Goal: Transaction & Acquisition: Purchase product/service

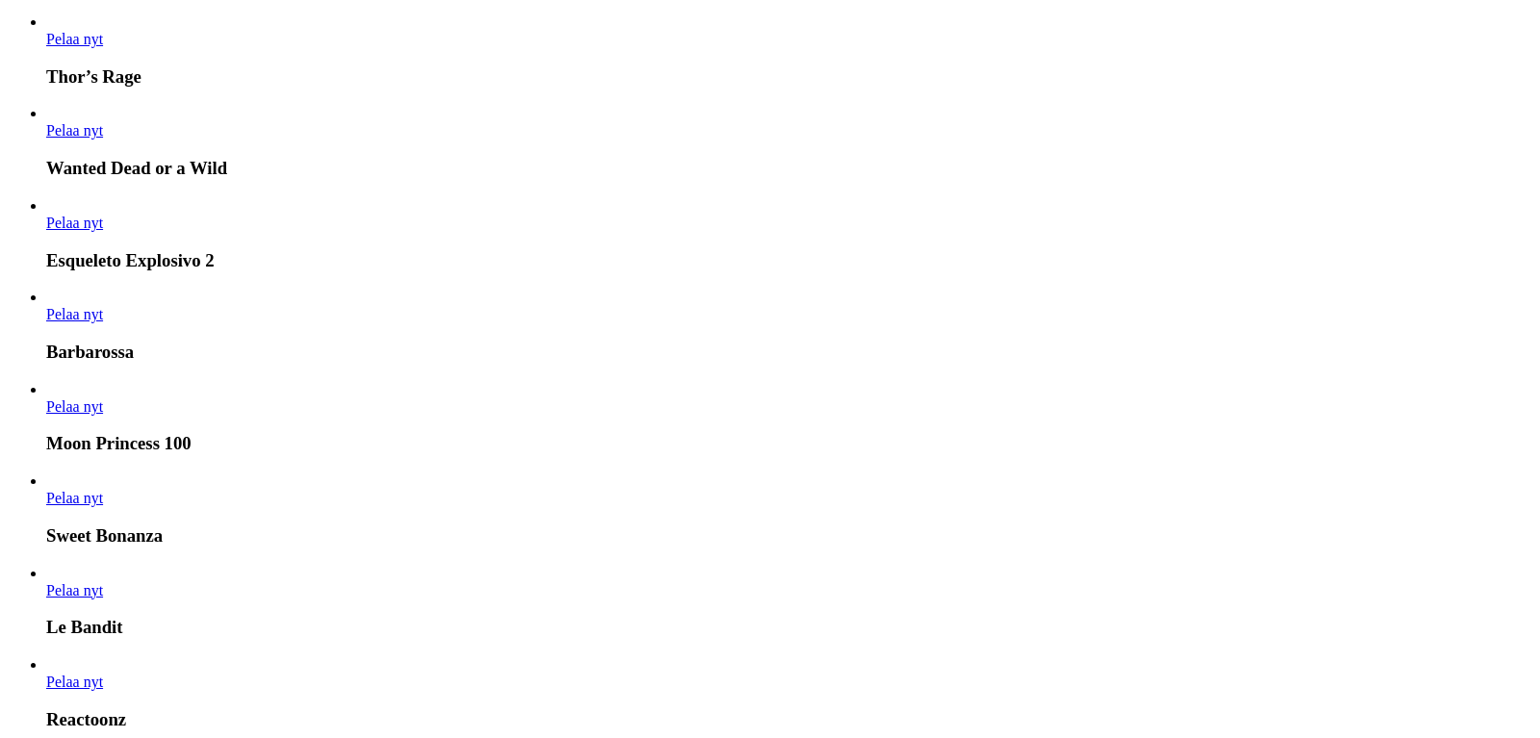
scroll to position [2716, 0]
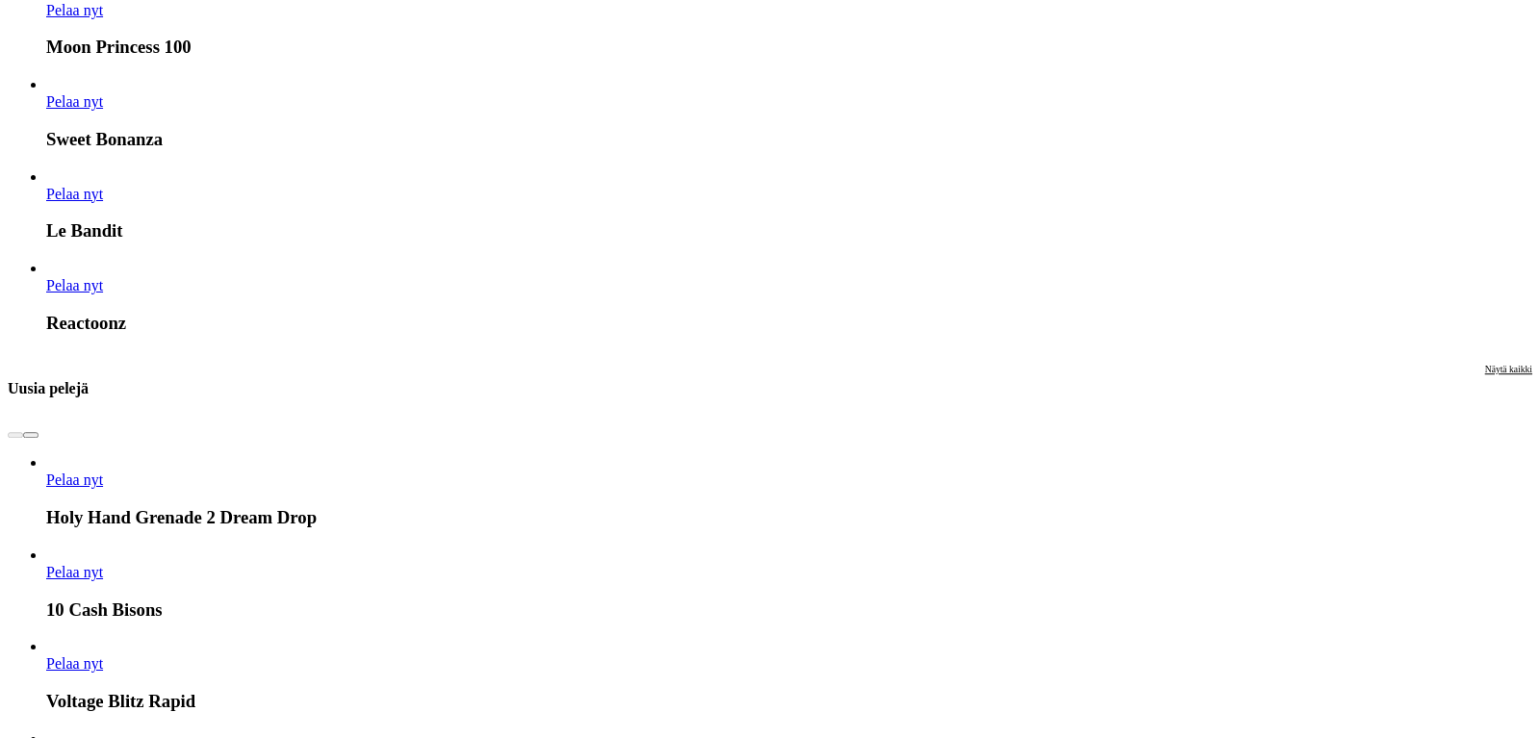
scroll to position [2952, 0]
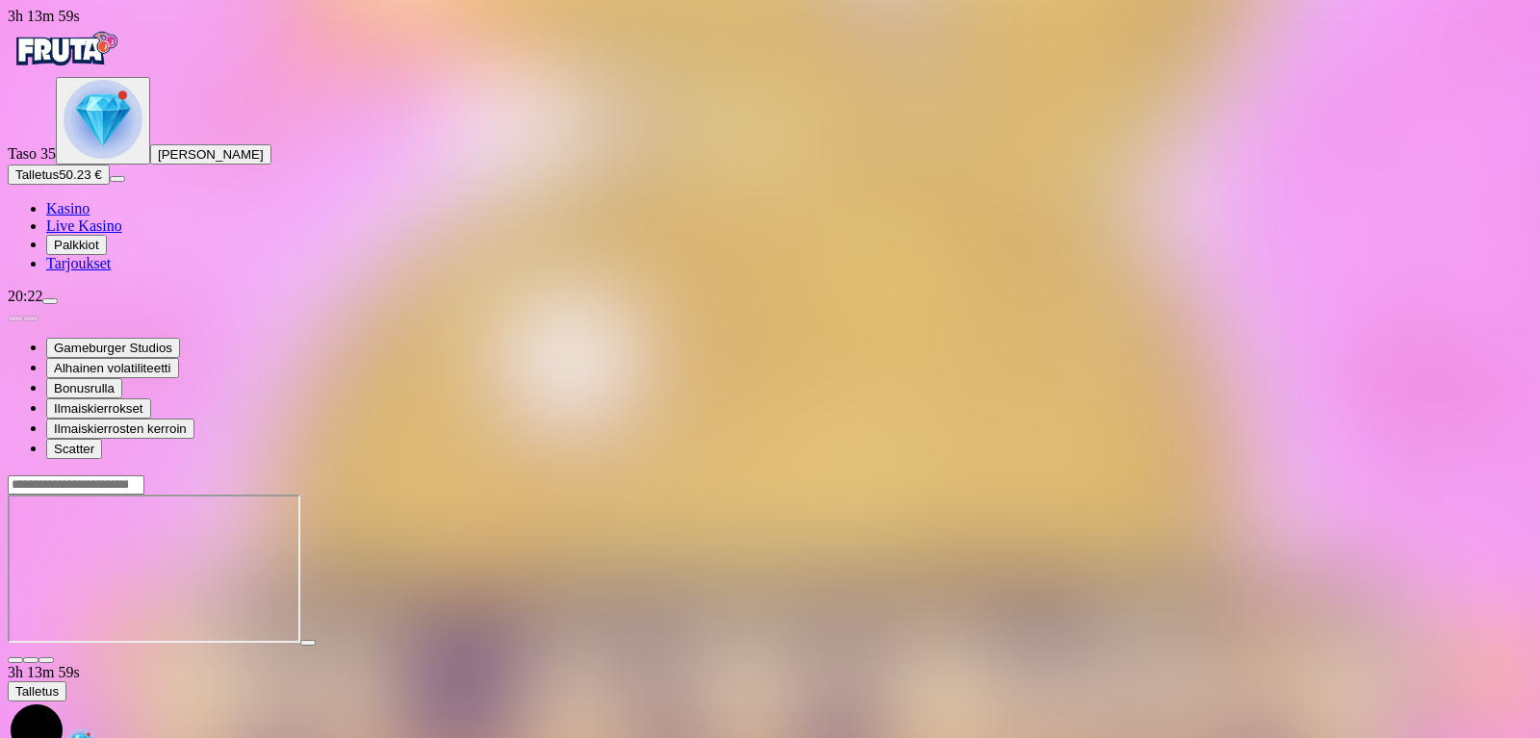
click at [15, 660] on span "close icon" at bounding box center [15, 660] width 0 height 0
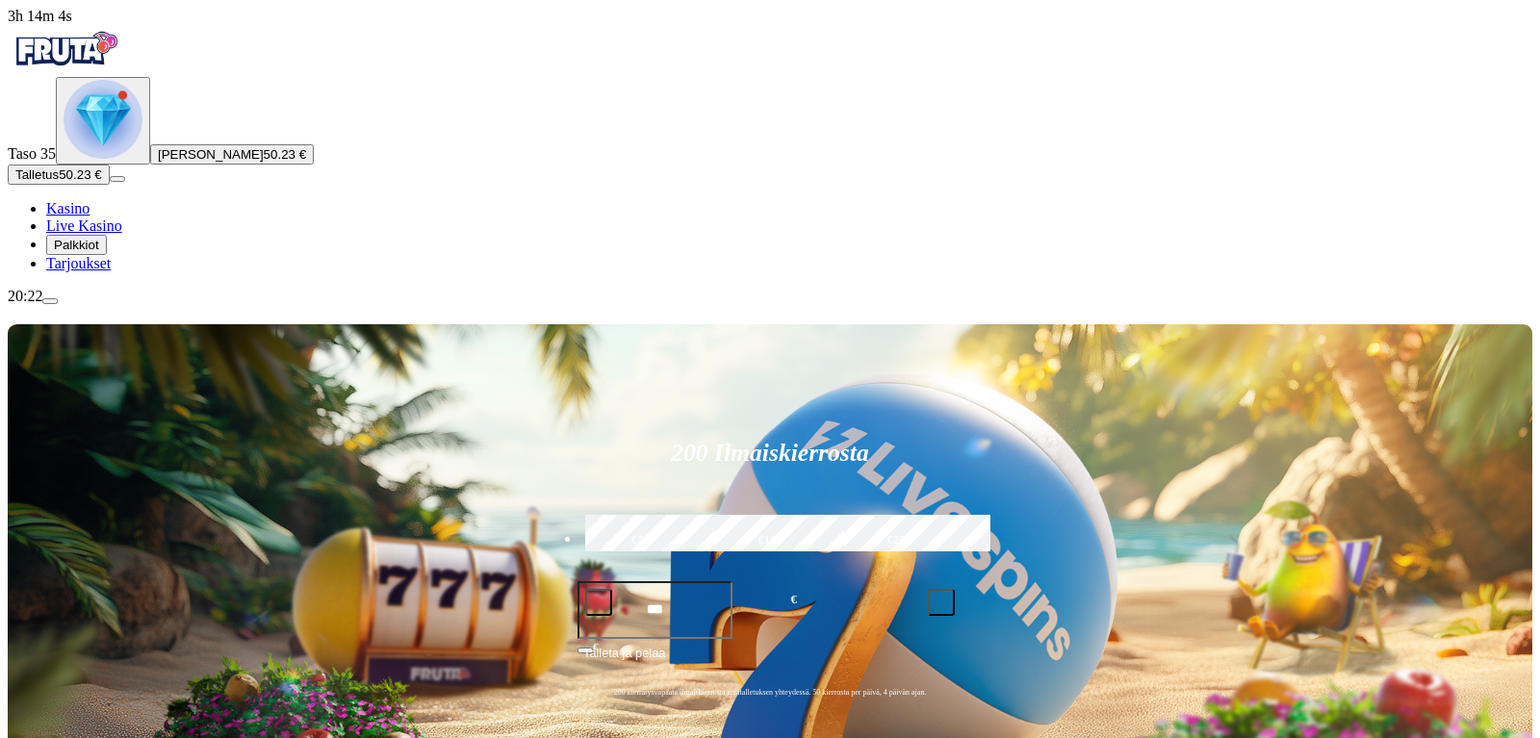
click at [100, 159] on img "Primary" at bounding box center [103, 119] width 79 height 79
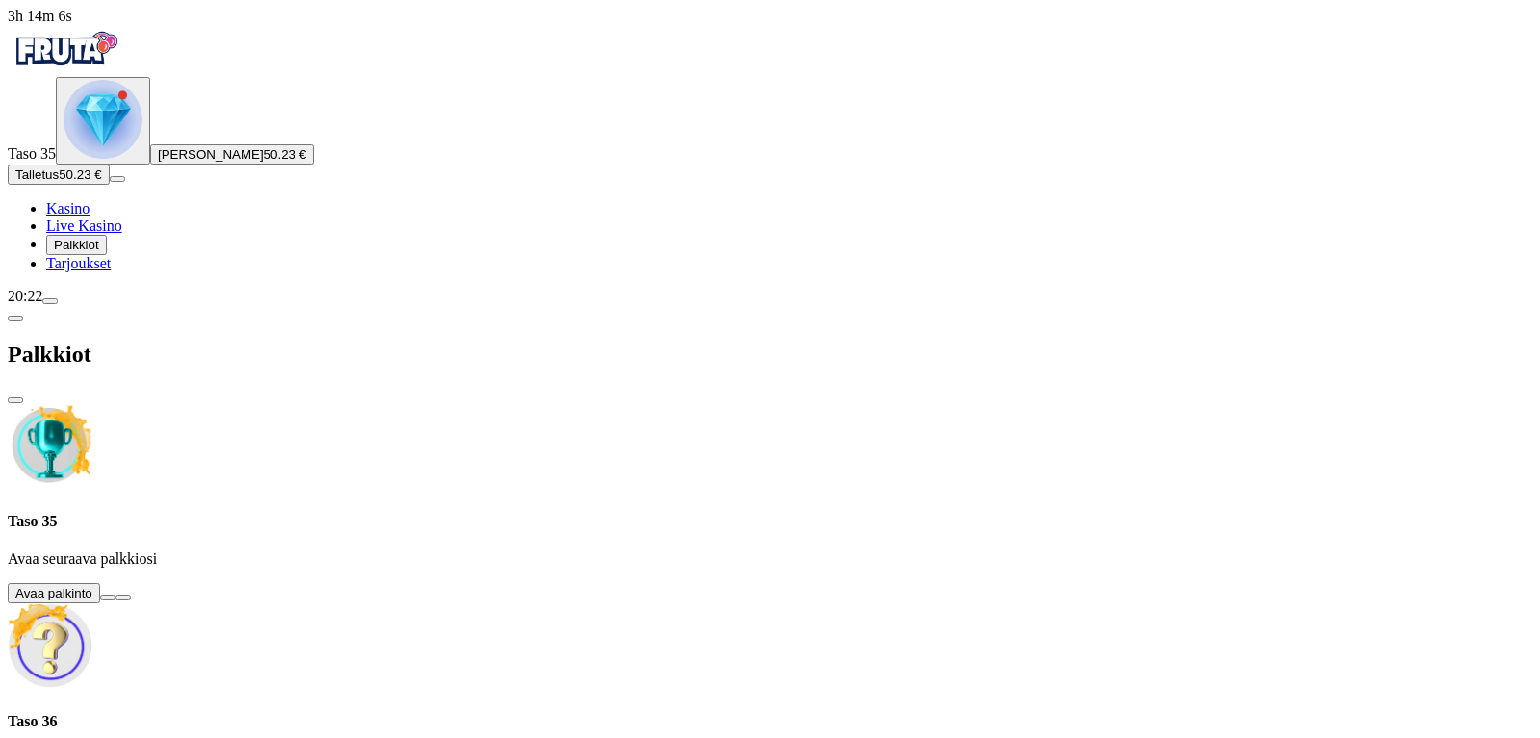
click at [116, 595] on button at bounding box center [107, 598] width 15 height 6
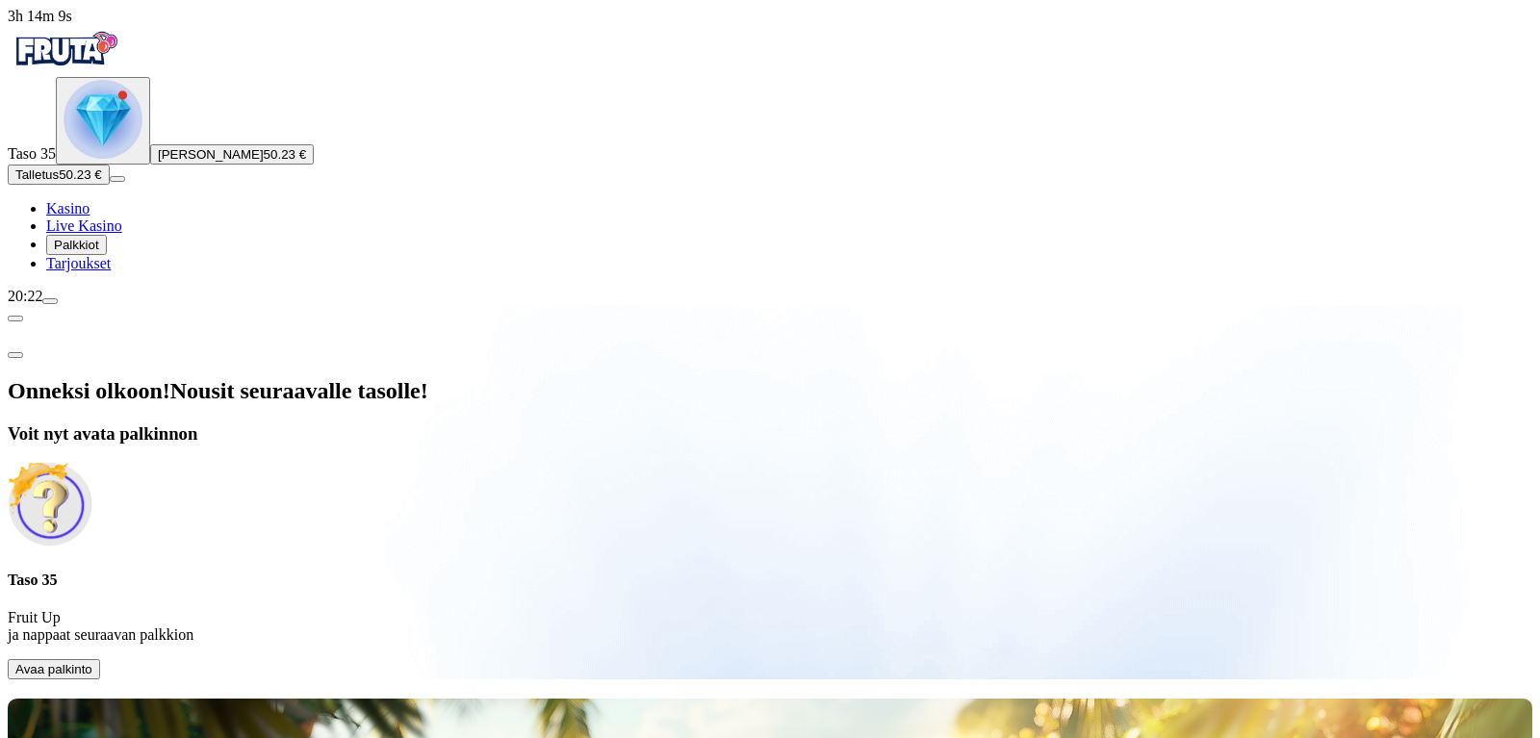
click at [92, 662] on span "Avaa palkinto" at bounding box center [53, 669] width 77 height 14
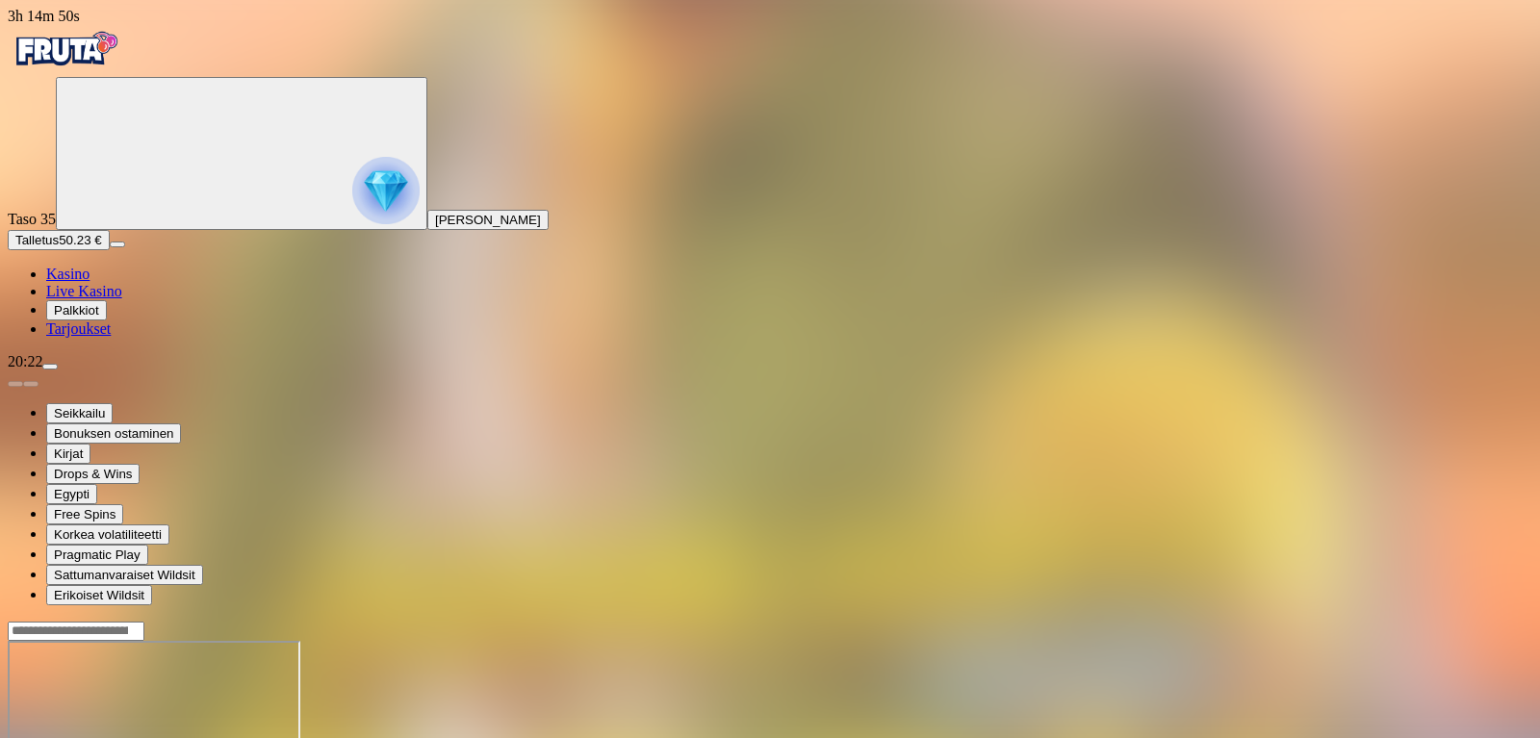
click at [59, 247] on span "Talletus" at bounding box center [36, 240] width 43 height 14
type input "*"
type input "**"
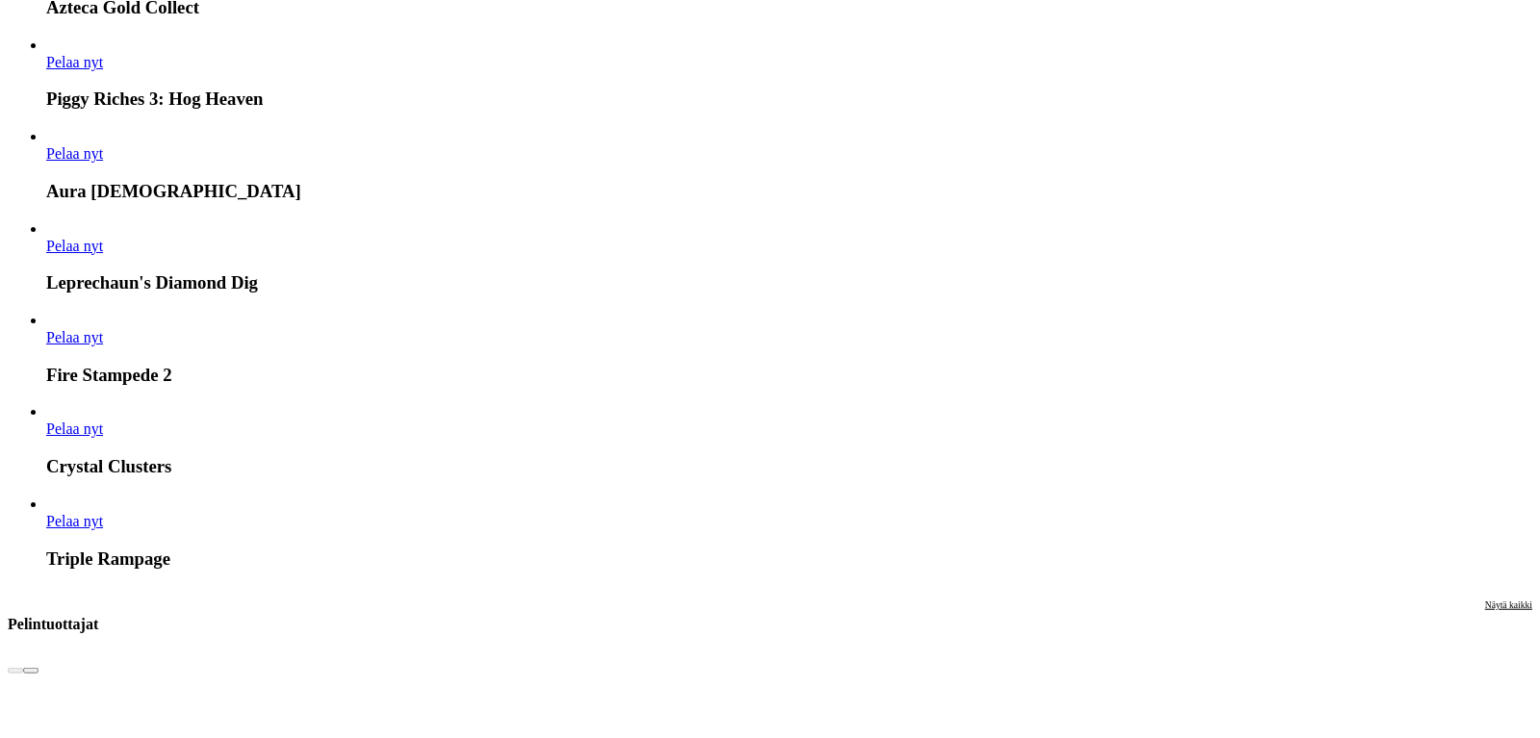
scroll to position [4285, 0]
